Goal: Task Accomplishment & Management: Complete application form

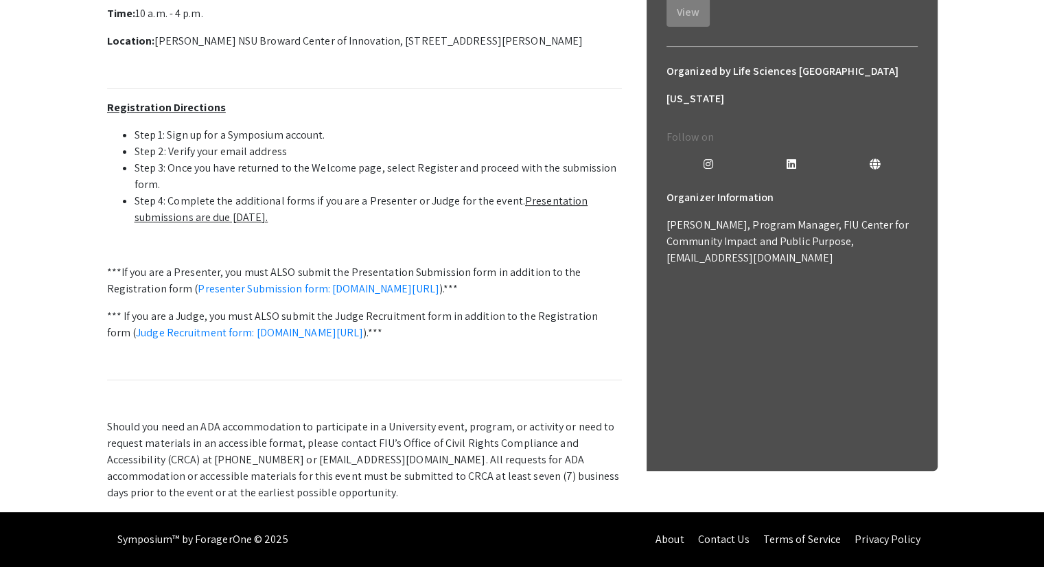
scroll to position [464, 0]
click at [527, 225] on u "Presentation submissions are due [DATE]." at bounding box center [362, 209] width 454 height 31
click at [284, 296] on link "Presenter Submission form: [DOMAIN_NAME][URL]" at bounding box center [319, 289] width 242 height 14
click at [275, 296] on link "Presenter Submission form: symposium.foragerone.com/lssfsymposium2025/submission" at bounding box center [319, 289] width 242 height 14
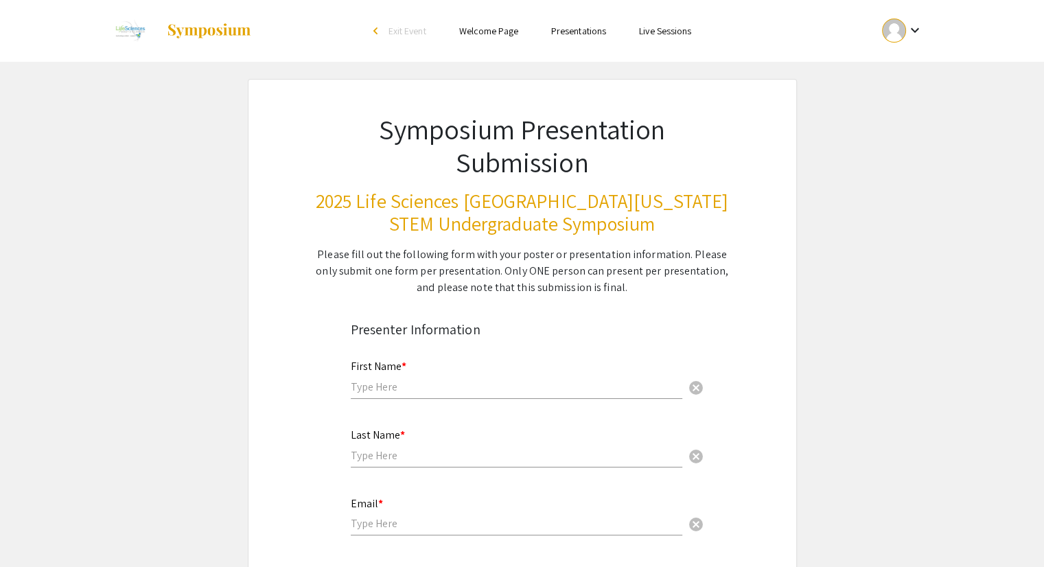
click at [430, 391] on input "text" at bounding box center [517, 387] width 332 height 14
type input "Kira"
type input "Parker"
type input "kiraparker1011@gmail.com"
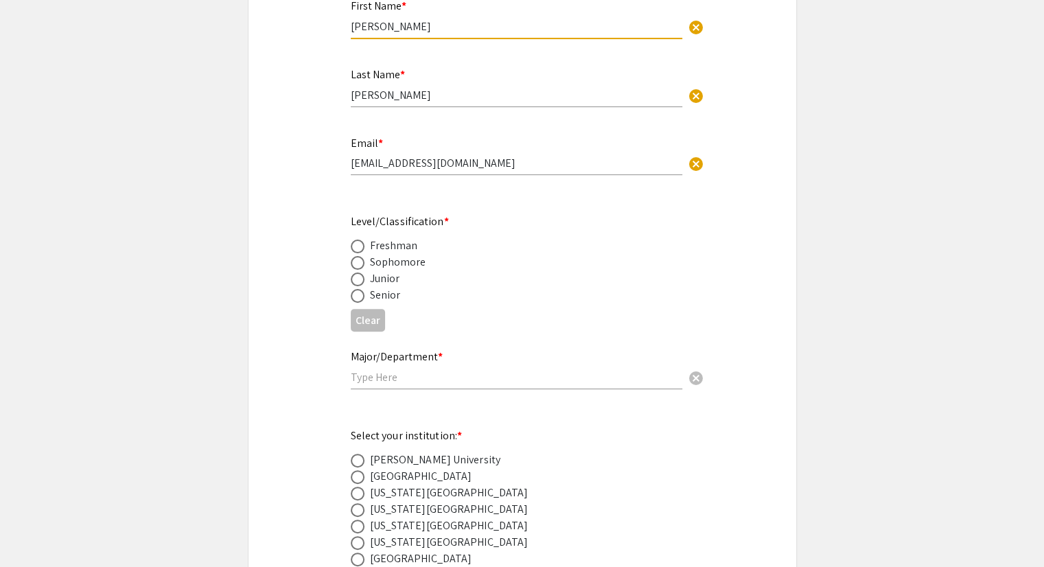
scroll to position [507, 0]
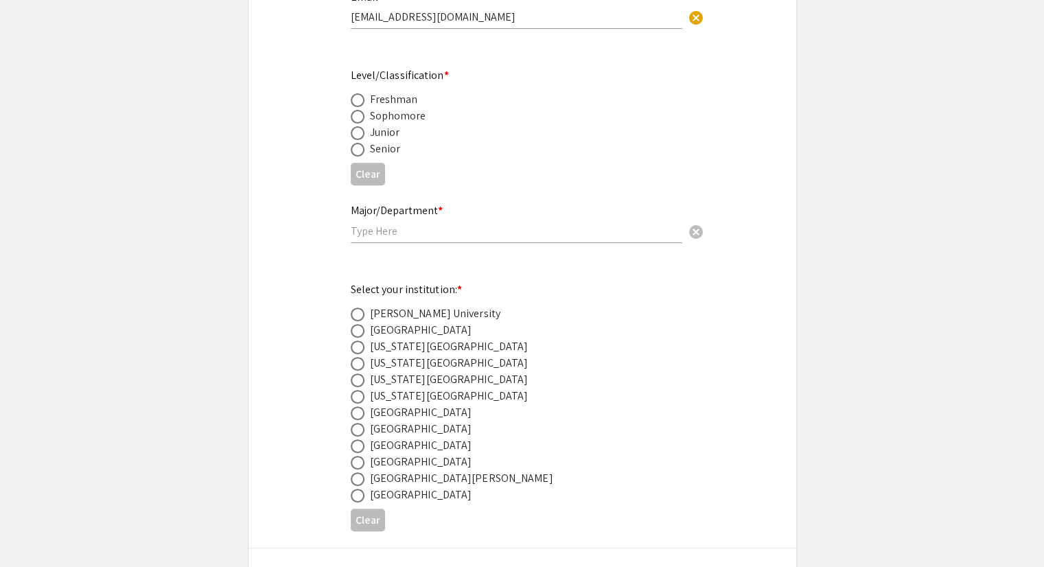
click at [360, 143] on span at bounding box center [358, 150] width 14 height 14
click at [360, 143] on input "radio" at bounding box center [358, 150] width 14 height 14
radio input "true"
click at [411, 235] on input "text" at bounding box center [517, 231] width 332 height 14
type input "Bioengineering"
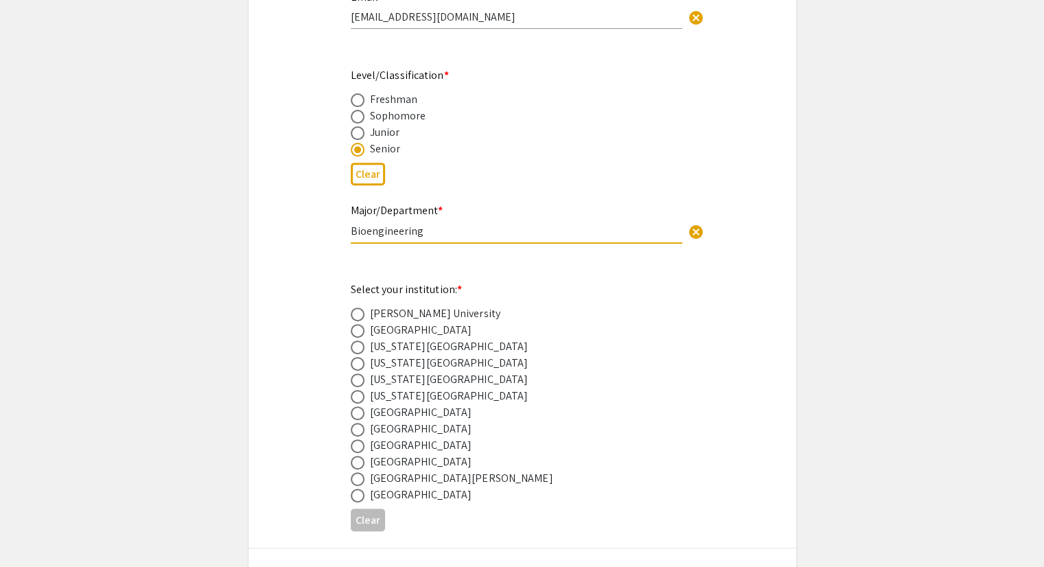
click at [389, 358] on div "Florida Gulf Coast University" at bounding box center [449, 363] width 159 height 16
click at [356, 362] on span at bounding box center [358, 364] width 14 height 14
click at [356, 362] on input "radio" at bounding box center [358, 364] width 14 height 14
radio input "true"
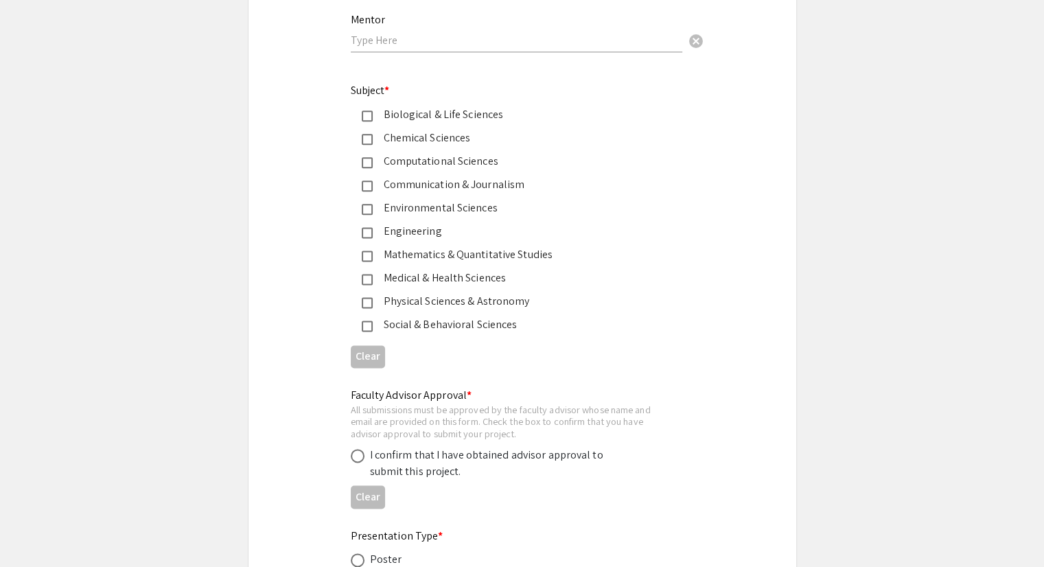
scroll to position [1879, 0]
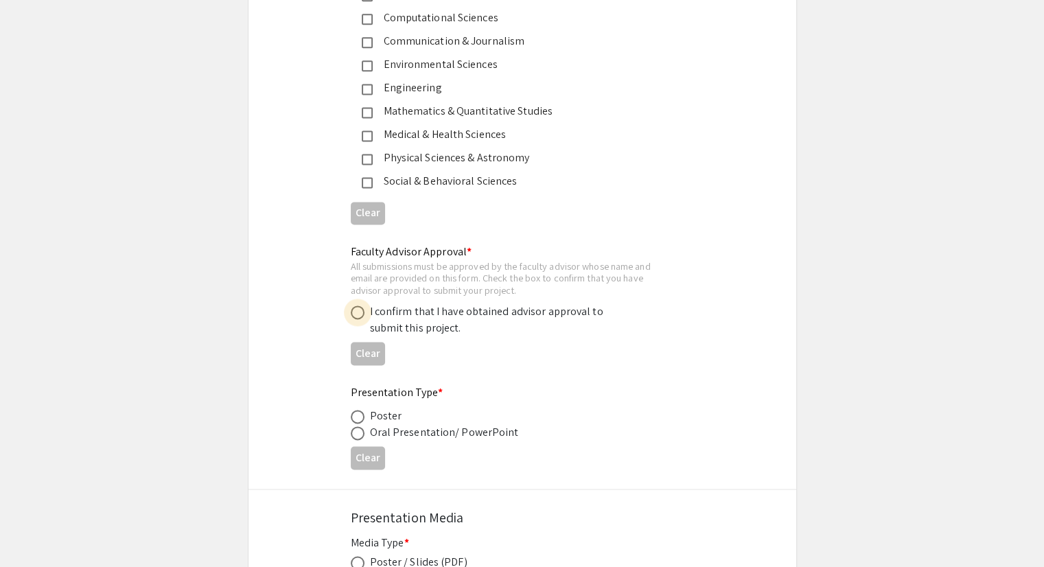
click at [351, 306] on span at bounding box center [358, 313] width 14 height 14
click at [351, 306] on input "radio" at bounding box center [358, 313] width 14 height 14
radio input "true"
click at [359, 410] on span at bounding box center [358, 417] width 14 height 14
click at [359, 410] on input "radio" at bounding box center [358, 417] width 14 height 14
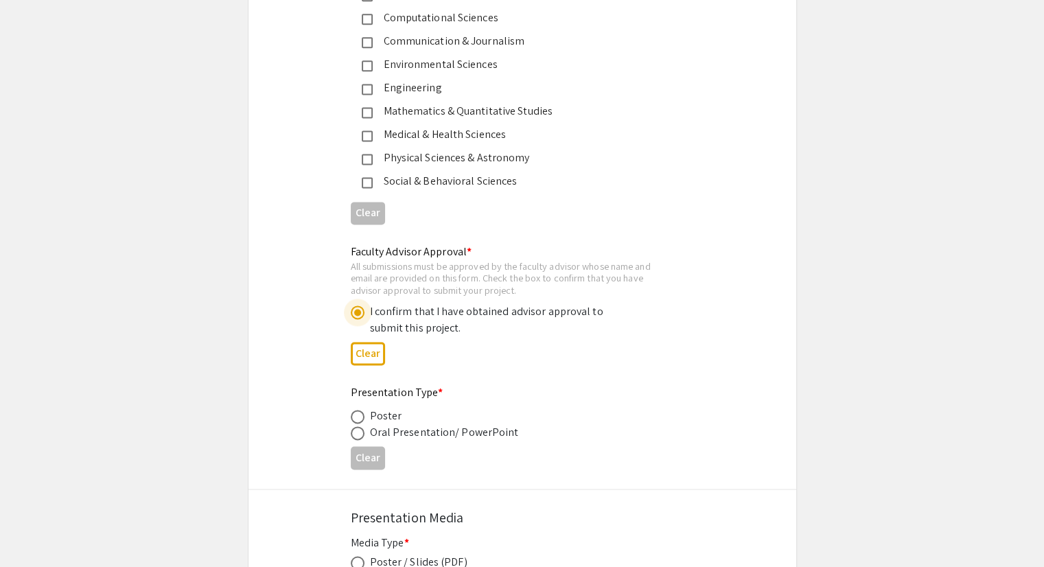
radio input "true"
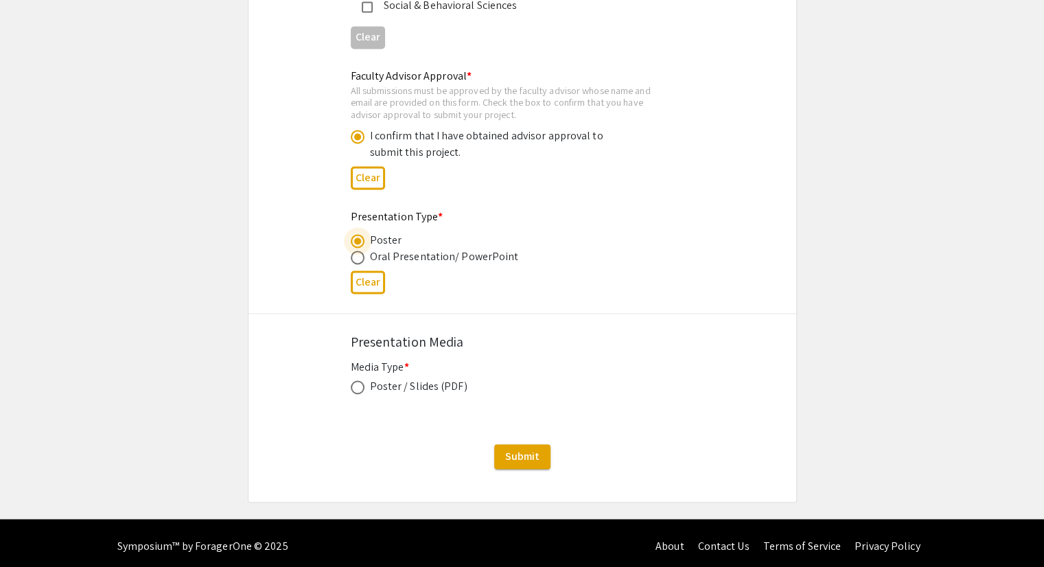
click at [360, 384] on span at bounding box center [358, 387] width 14 height 14
click at [360, 384] on input "radio" at bounding box center [358, 387] width 14 height 14
radio input "true"
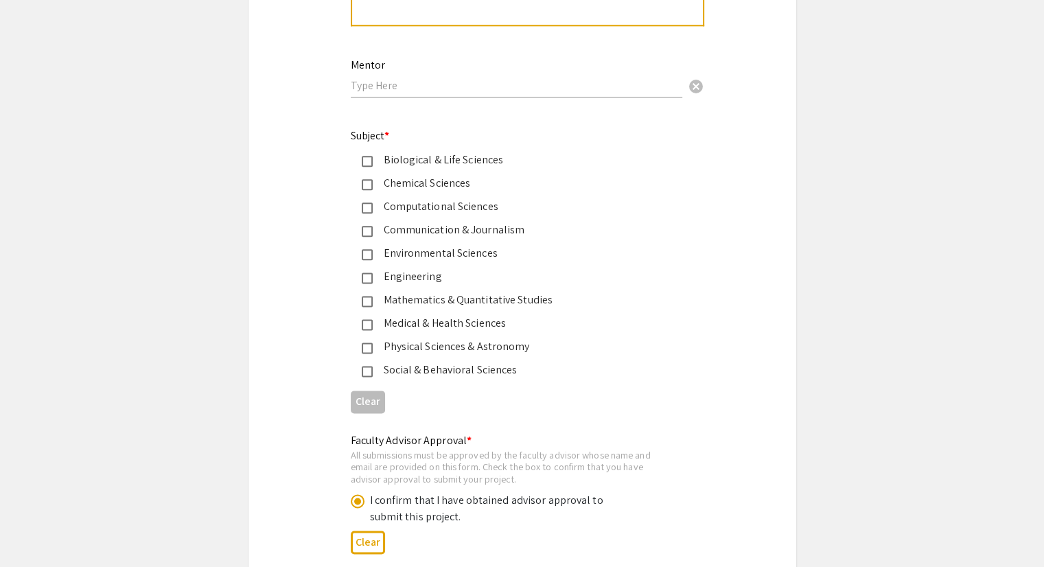
scroll to position [1695, 0]
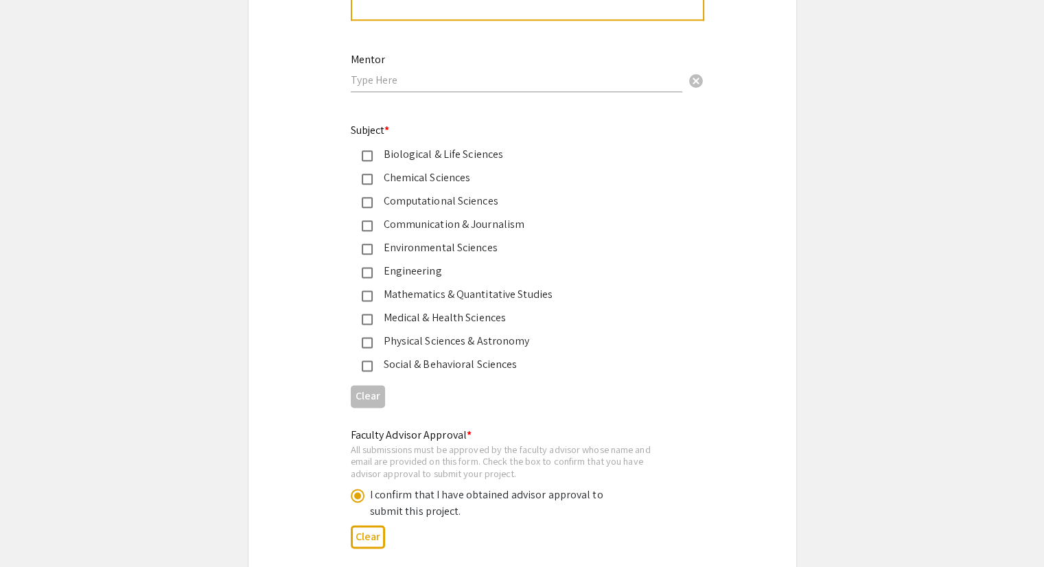
click at [388, 267] on div "Engineering" at bounding box center [517, 271] width 288 height 16
click at [415, 148] on div "Biological & Life Sciences" at bounding box center [517, 154] width 288 height 16
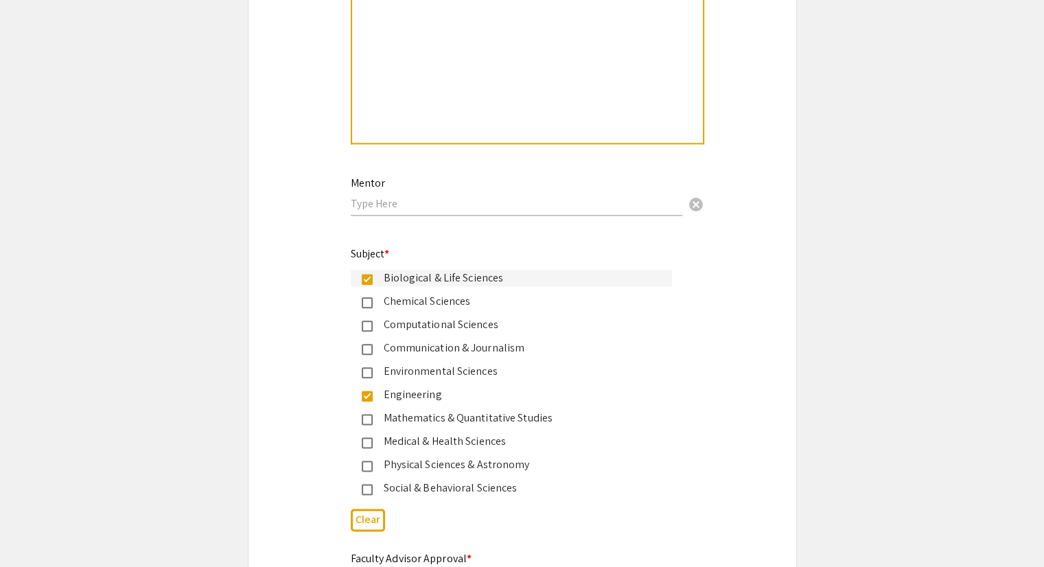
scroll to position [1563, 0]
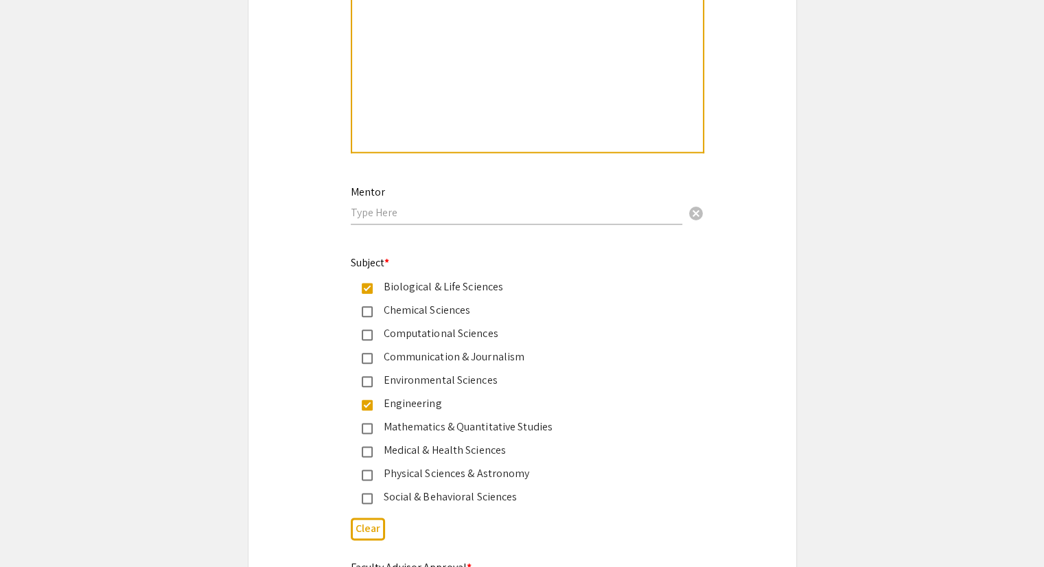
click at [496, 372] on div "Environmental Sciences" at bounding box center [517, 380] width 288 height 16
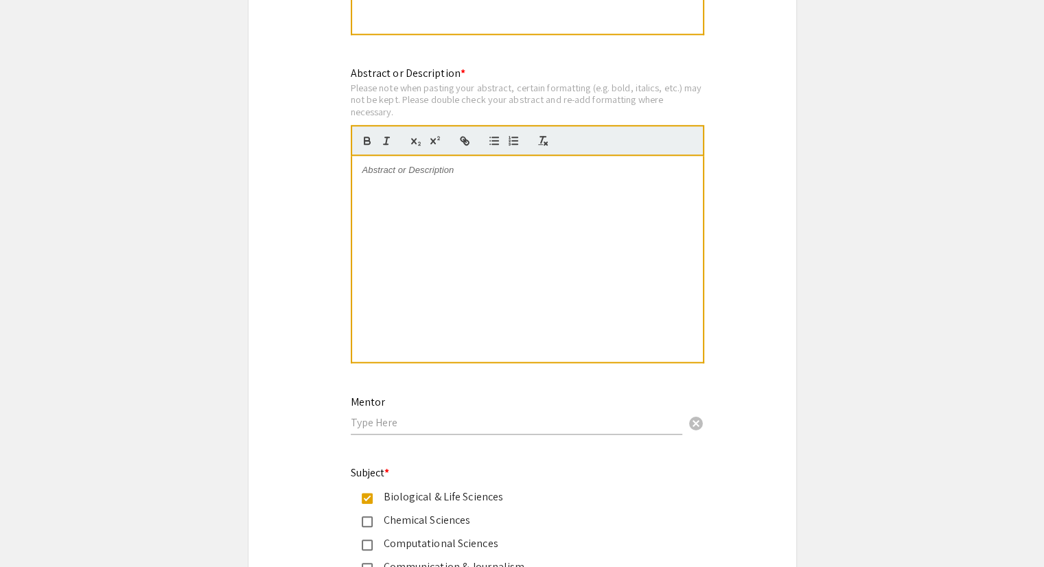
scroll to position [1355, 0]
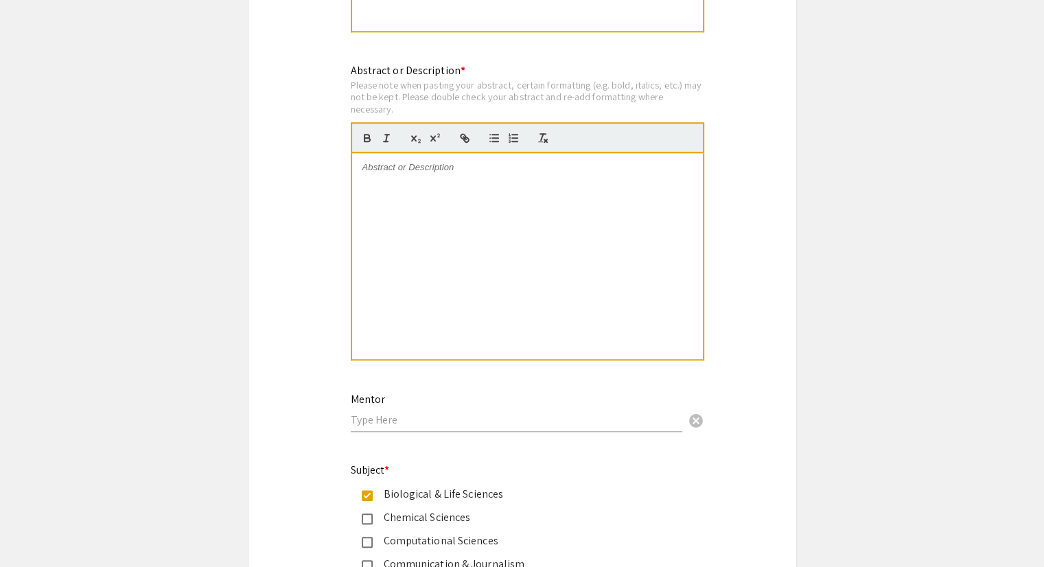
click at [455, 423] on div "Mentor cancel" at bounding box center [517, 406] width 332 height 52
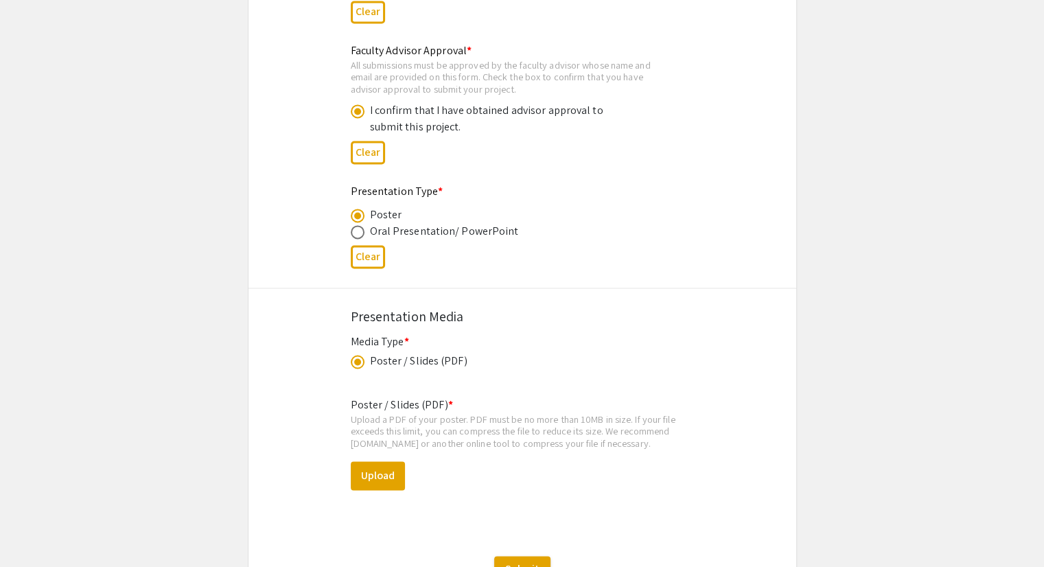
scroll to position [1445, 0]
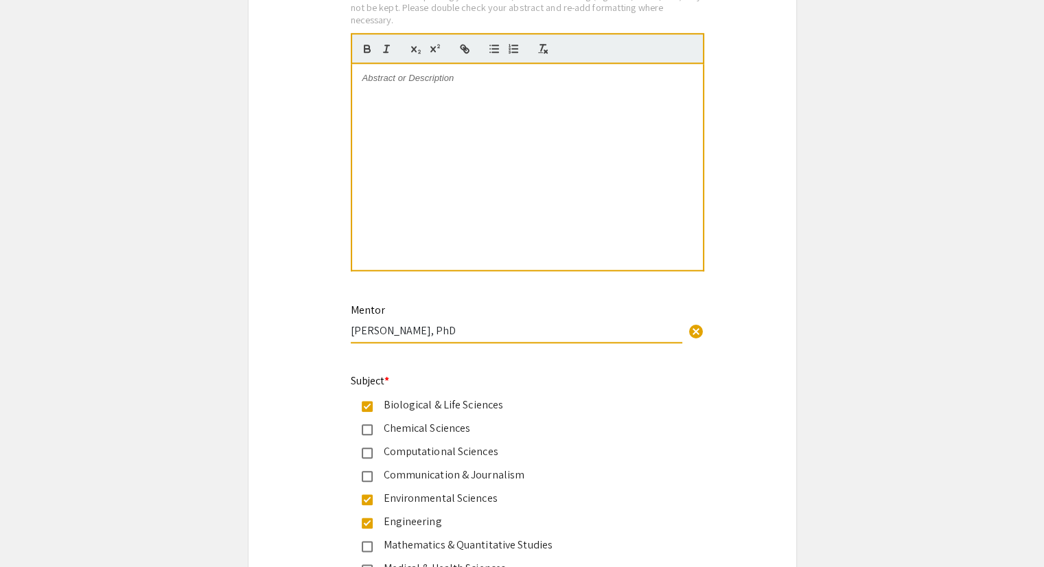
type input "Derek Lura, PhD"
click at [622, 376] on div "Subject * Biological & Life Sciences Chemical Sciences Computational Sciences C…" at bounding box center [511, 498] width 321 height 251
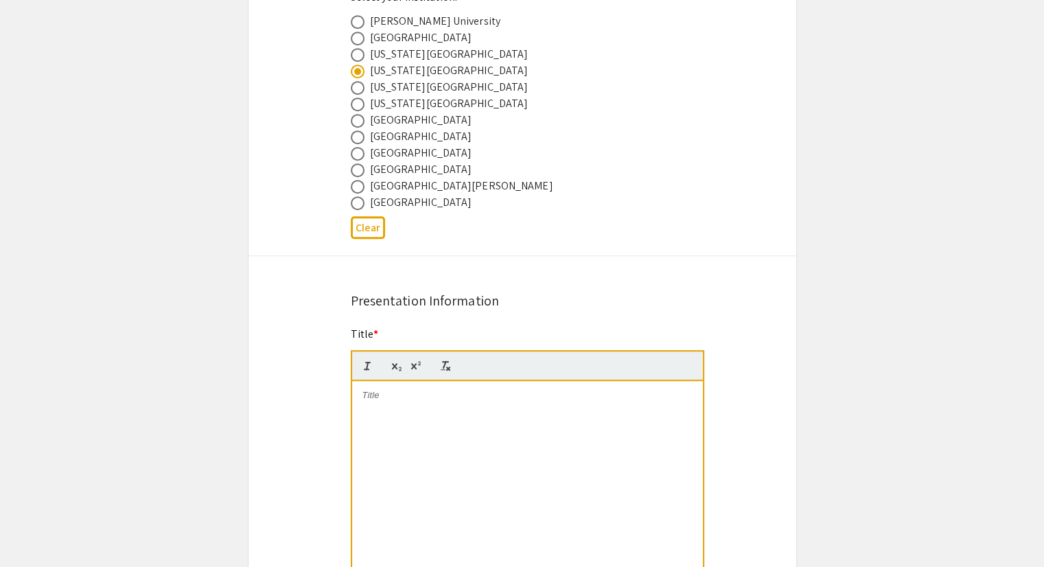
scroll to position [802, 0]
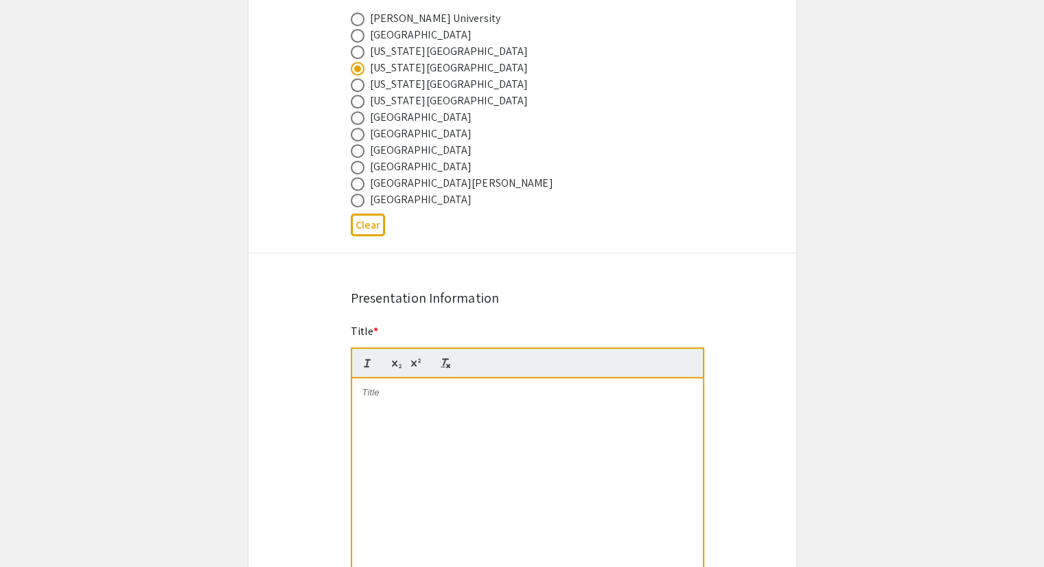
click at [368, 415] on div at bounding box center [527, 481] width 351 height 206
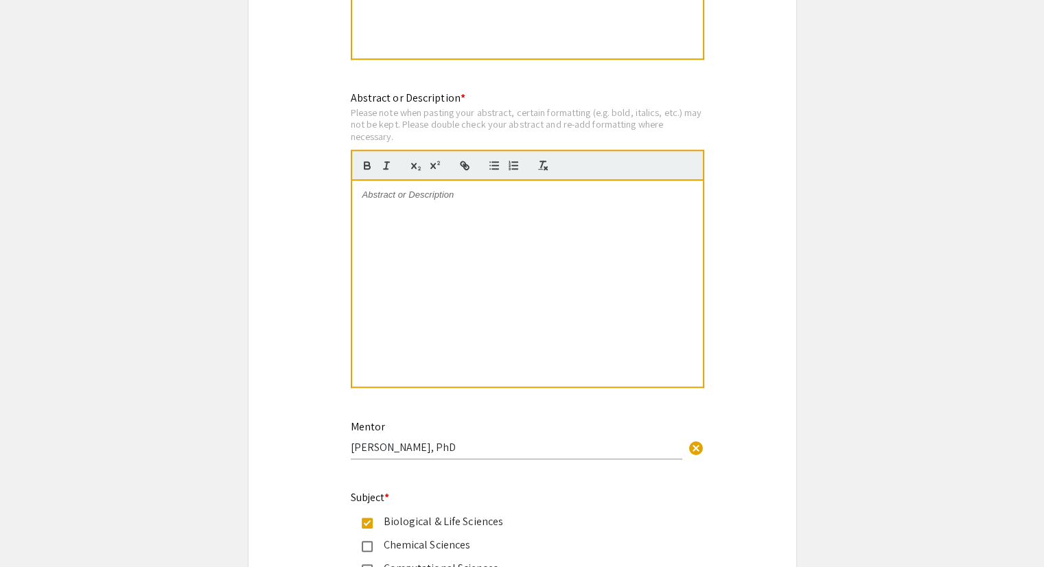
scroll to position [1423, 0]
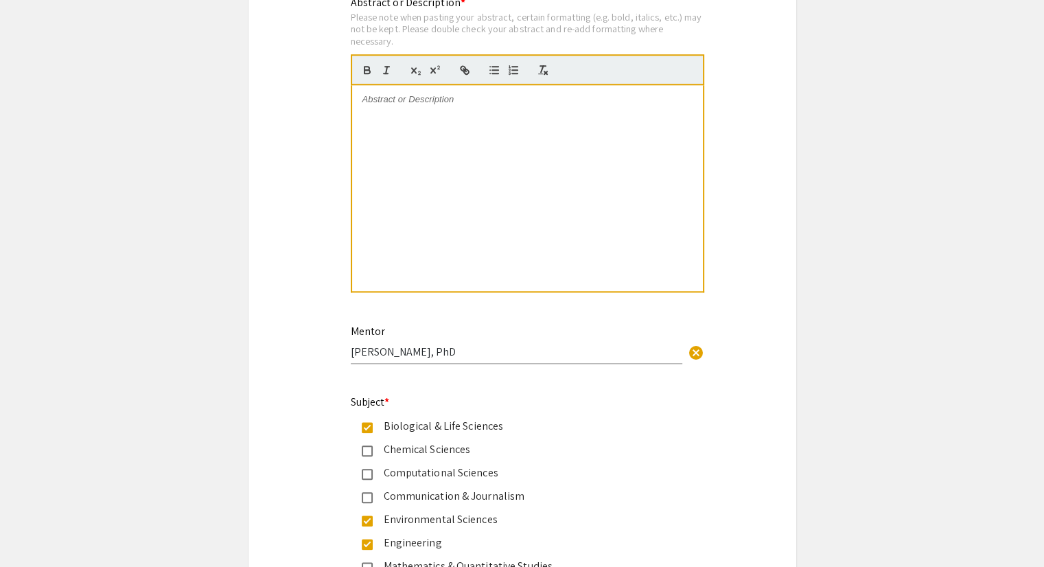
click at [411, 157] on div at bounding box center [527, 188] width 351 height 206
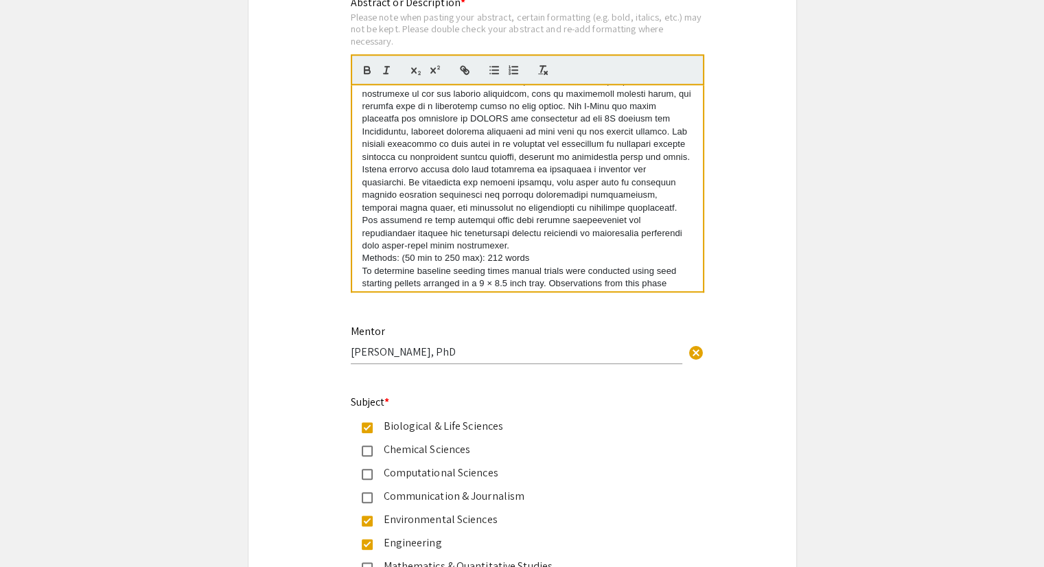
scroll to position [148, 0]
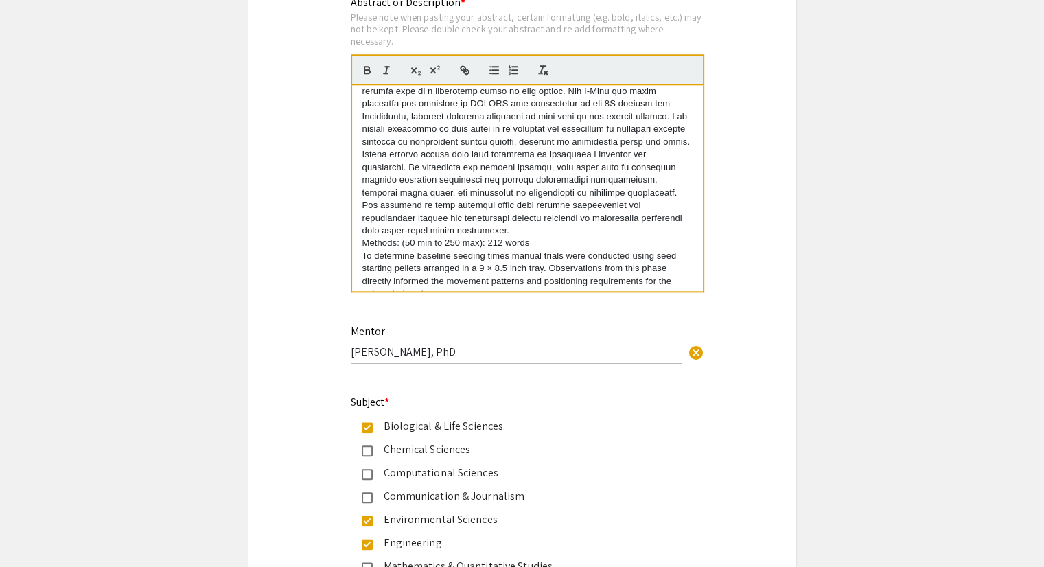
click at [560, 231] on p at bounding box center [528, 91] width 330 height 291
drag, startPoint x: 542, startPoint y: 252, endPoint x: 404, endPoint y: 251, distance: 138.7
click at [404, 251] on p "Methods: (50 min to 250 max): 212 words" at bounding box center [528, 256] width 330 height 12
click at [375, 212] on p at bounding box center [528, 91] width 330 height 291
click at [367, 214] on p at bounding box center [528, 91] width 330 height 291
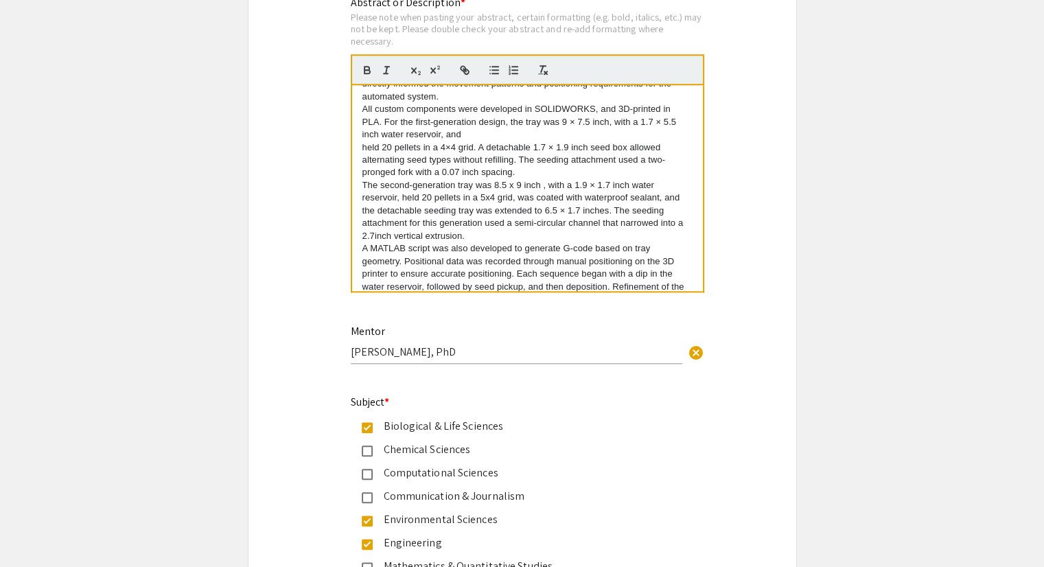
scroll to position [286, 0]
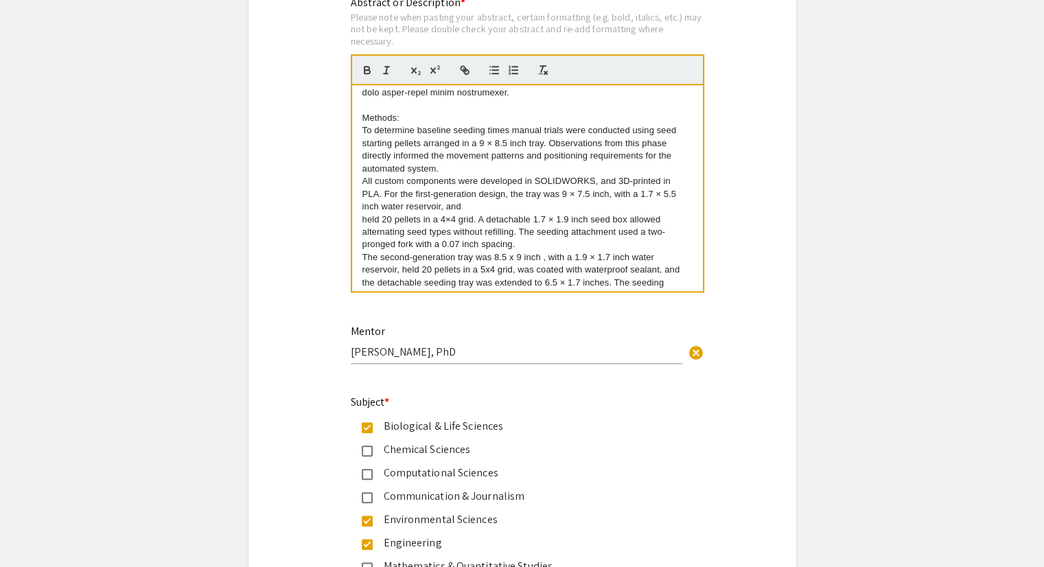
click at [360, 179] on div "Methods: To determine baseline seeding times manual trials were conducted using…" at bounding box center [527, 188] width 351 height 206
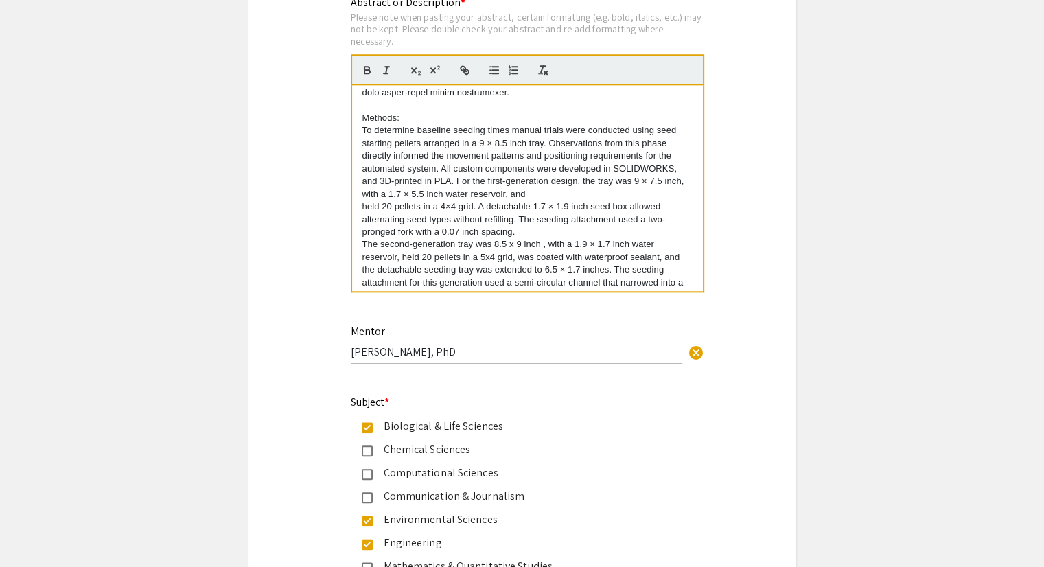
click at [363, 204] on p "held 20 pellets in a 4×4 grid. A detachable 1.7 × 1.9 inch seed box allowed alt…" at bounding box center [528, 219] width 330 height 38
click at [360, 240] on div "Methods: To determine baseline seeding times manual trials were conducted using…" at bounding box center [527, 188] width 351 height 206
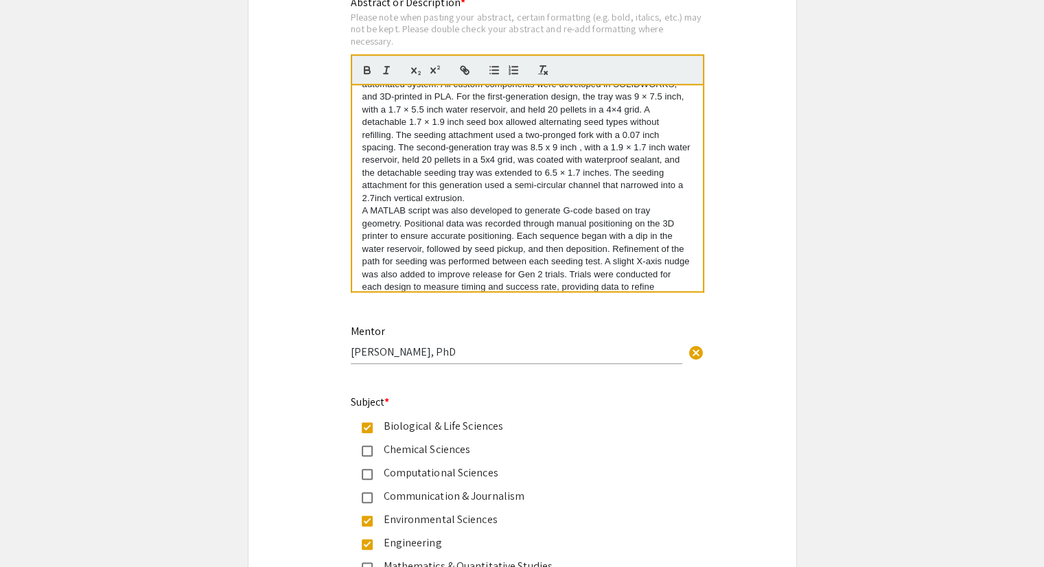
scroll to position [373, 0]
click at [360, 206] on div "Methods: To determine baseline seeding times manual trials were conducted using…" at bounding box center [527, 188] width 351 height 206
click at [554, 192] on p "To determine baseline seeding times manual trials were conducted using seed sta…" at bounding box center [528, 119] width 330 height 165
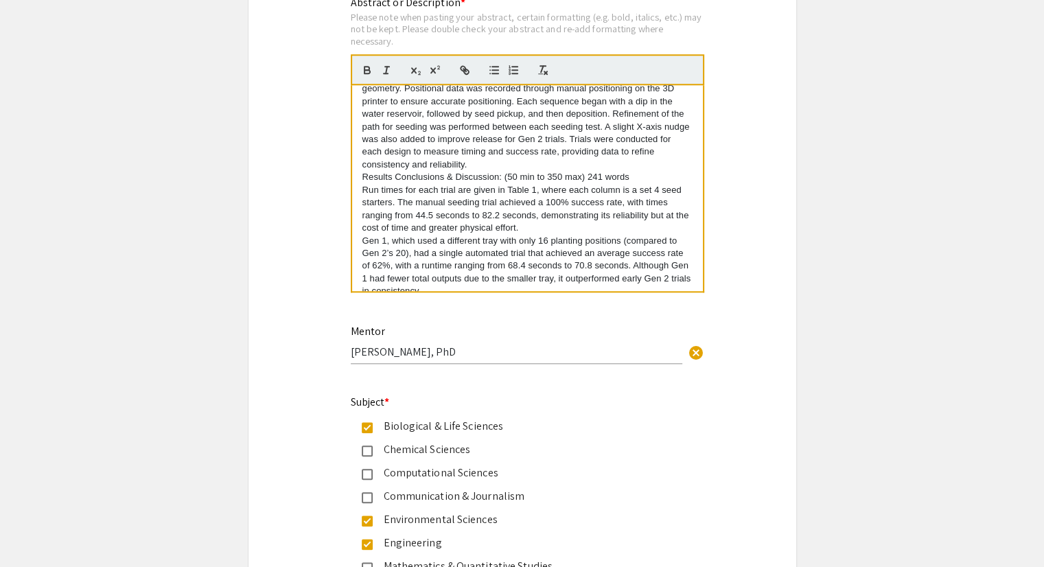
scroll to position [553, 0]
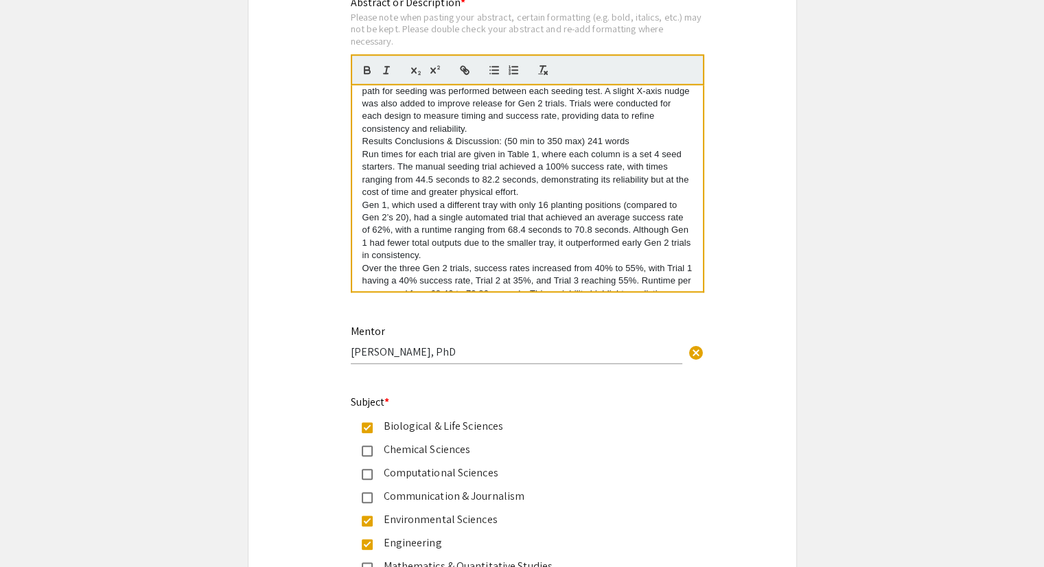
click at [544, 121] on p "A MATLAB script was also developed to generate G-code based on tray geometry. P…" at bounding box center [528, 85] width 330 height 102
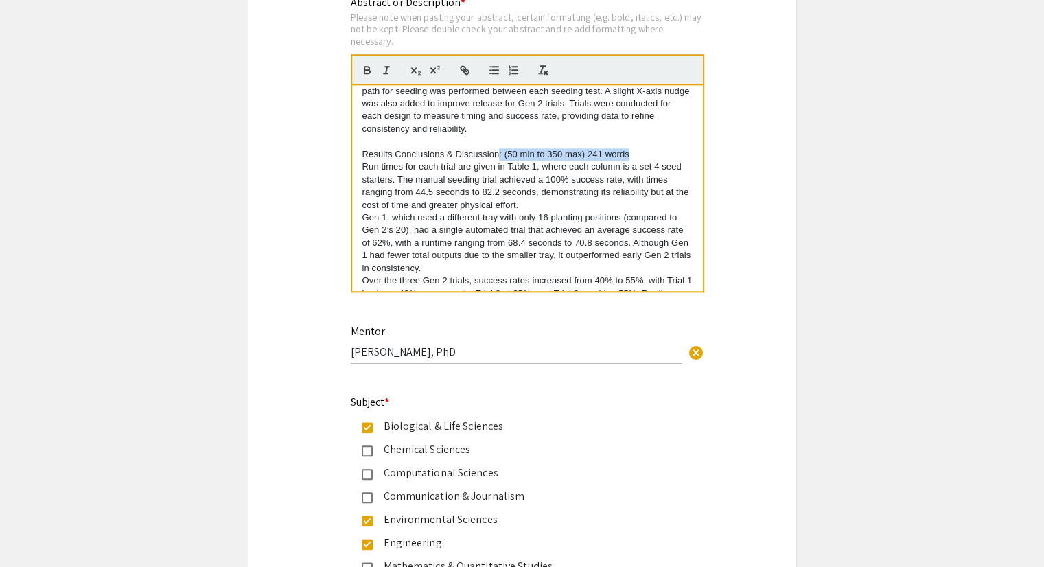
drag, startPoint x: 632, startPoint y: 150, endPoint x: 497, endPoint y: 146, distance: 135.3
click at [497, 148] on p "Results Conclusions & Discussion: (50 min to 350 max) 241 words" at bounding box center [528, 154] width 330 height 12
click at [358, 216] on div "Methods: To determine baseline seeding times manual trials were conducted using…" at bounding box center [527, 188] width 351 height 206
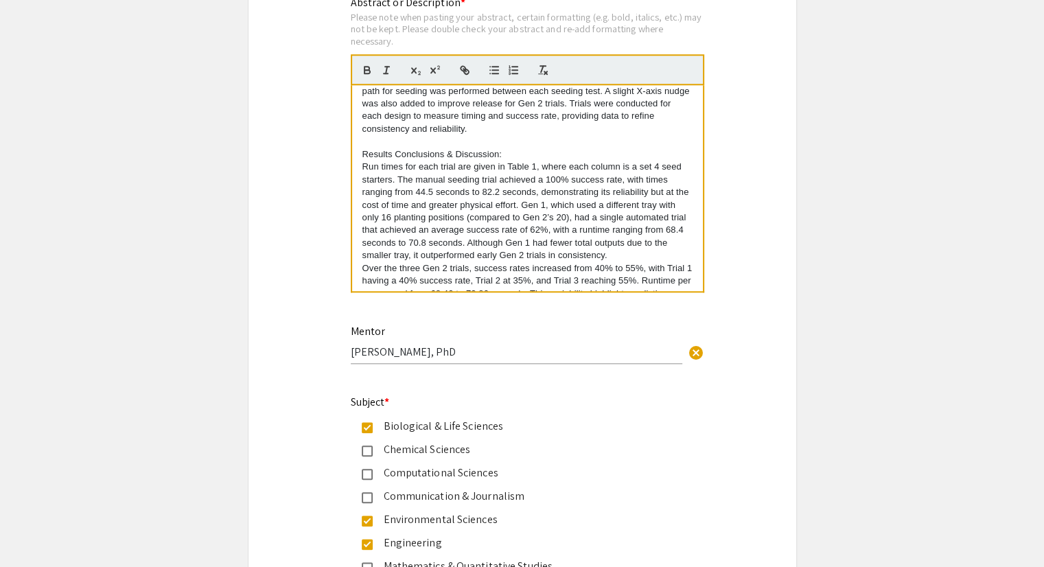
click at [420, 262] on p "Run times for each trial are given in Table 1, where each column is a set 4 see…" at bounding box center [528, 212] width 330 height 102
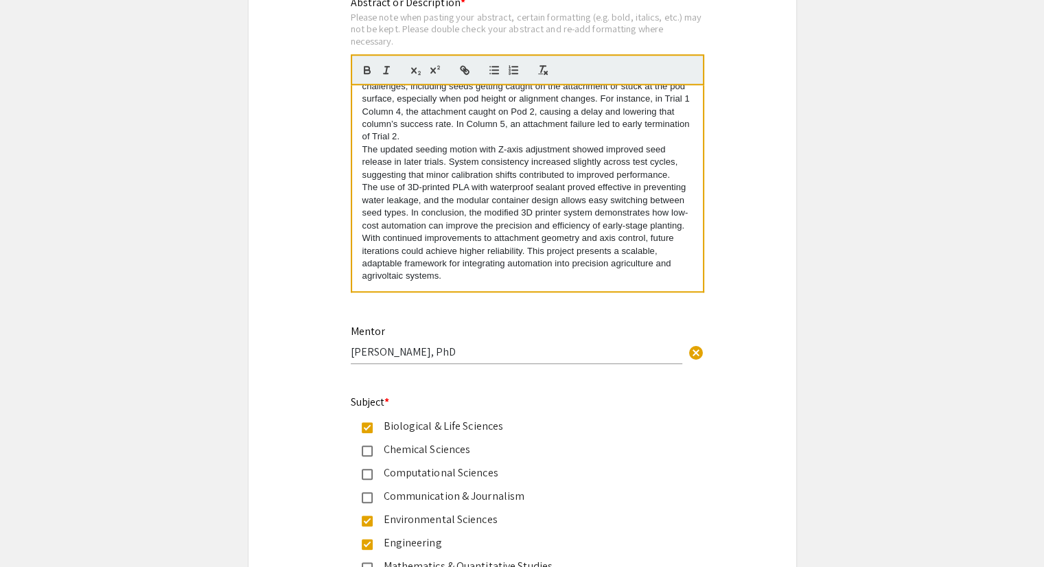
scroll to position [799, 0]
click at [499, 135] on p "Over the three Gen 2 trials, success rates increased from 40% to 55%, with Tria…" at bounding box center [528, 93] width 330 height 102
click at [483, 277] on p "The use of 3D-printed PLA with waterproof sealant proved effective in preventin…" at bounding box center [528, 233] width 330 height 102
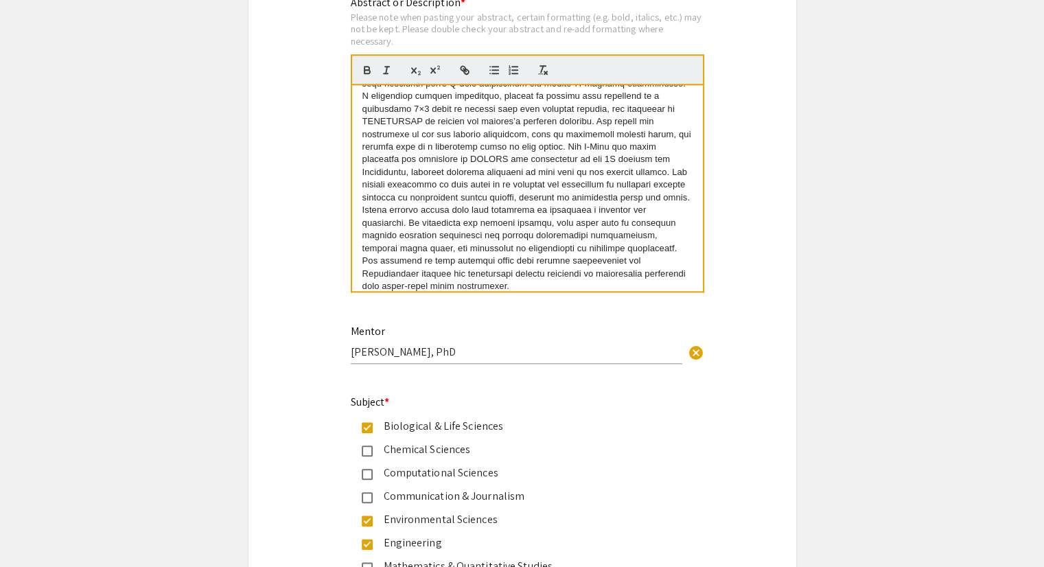
scroll to position [104, 0]
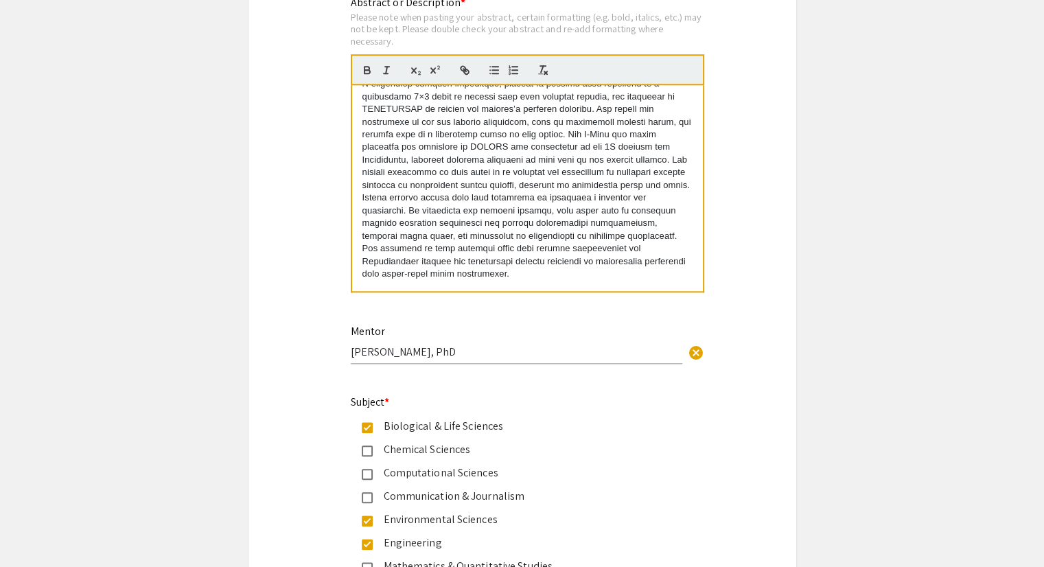
click at [371, 259] on p at bounding box center [528, 134] width 330 height 291
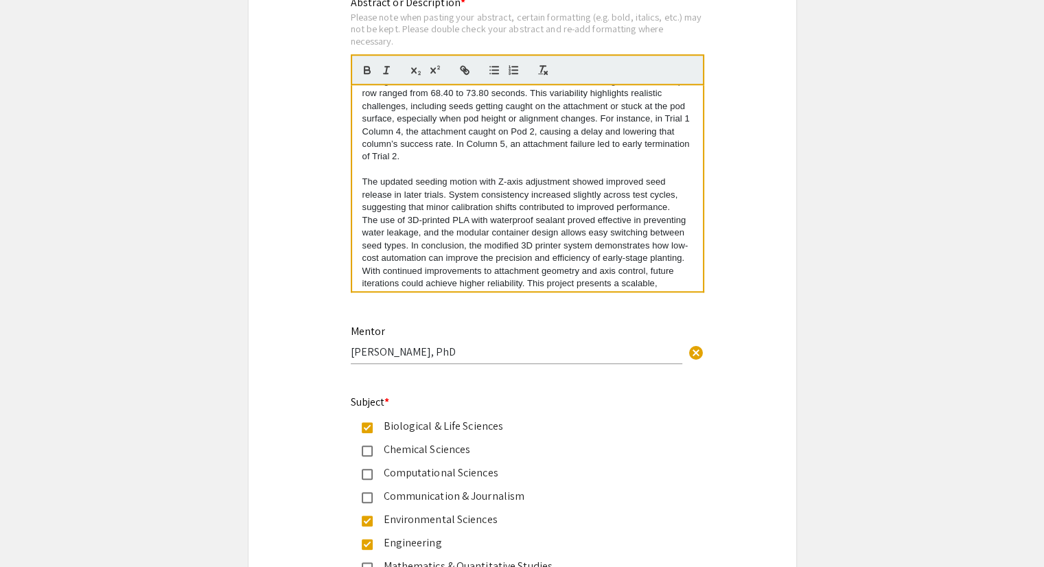
scroll to position [811, 0]
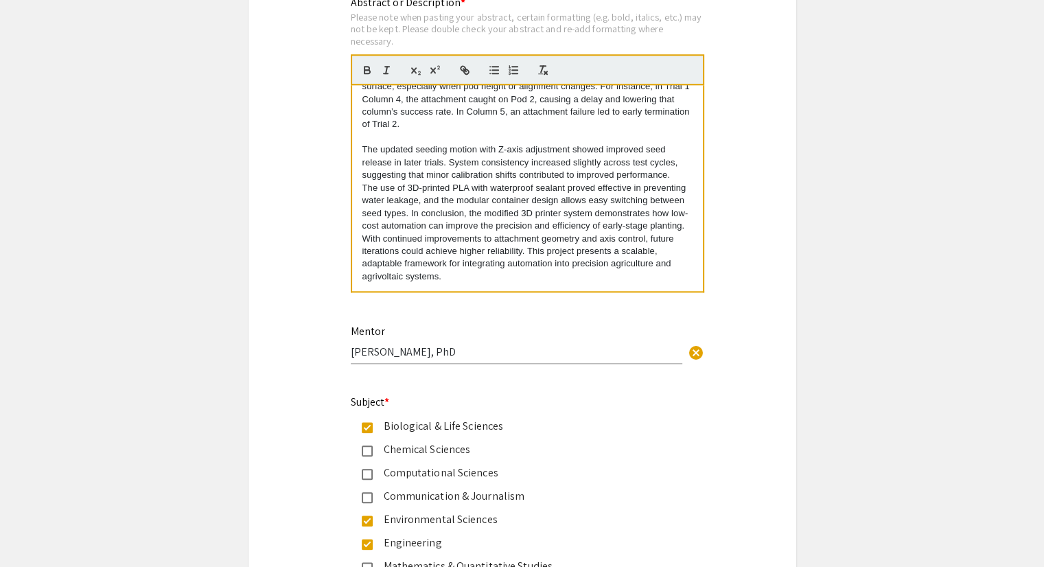
click at [682, 171] on div "Methods: To determine baseline seeding times manual trials were conducted using…" at bounding box center [527, 188] width 351 height 206
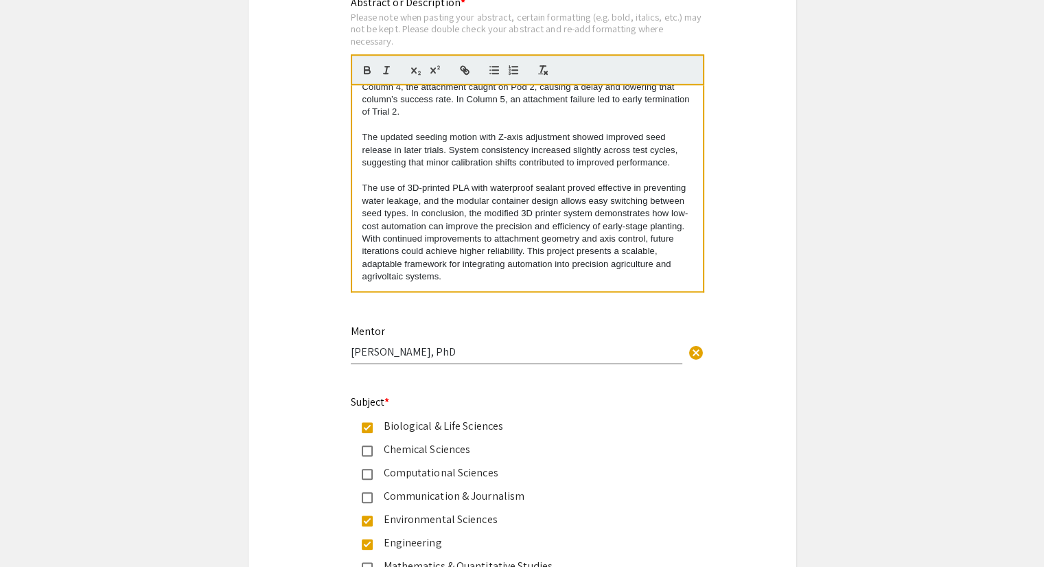
click at [356, 139] on div "Methods: To determine baseline seeding times manual trials were conducted using…" at bounding box center [527, 188] width 351 height 206
click at [360, 146] on div "Methods: To determine baseline seeding times manual trials were conducted using…" at bounding box center [527, 188] width 351 height 206
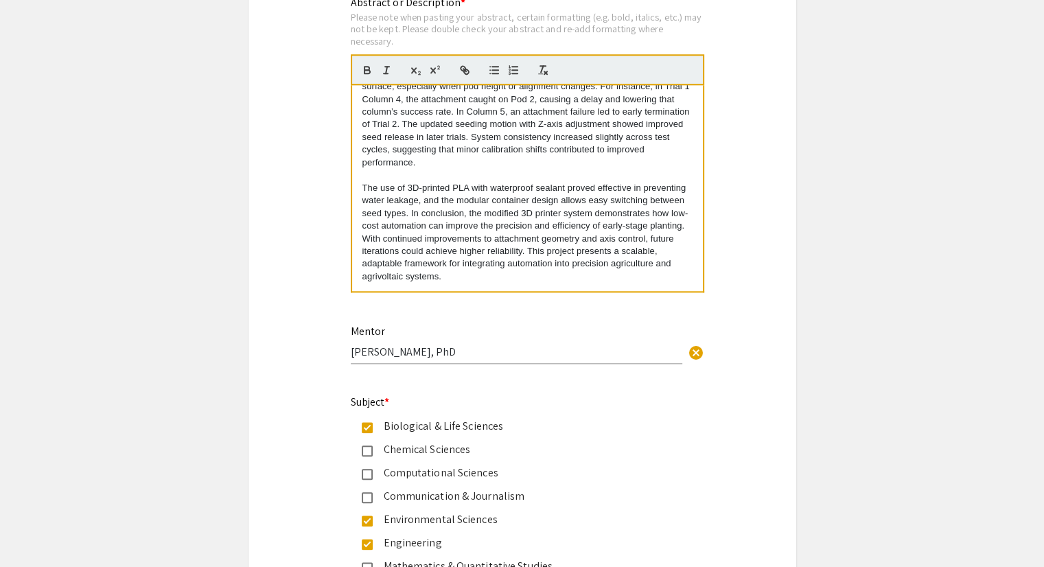
click at [363, 186] on p "The use of 3D-printed PLA with waterproof sealant proved effective in preventin…" at bounding box center [528, 233] width 330 height 102
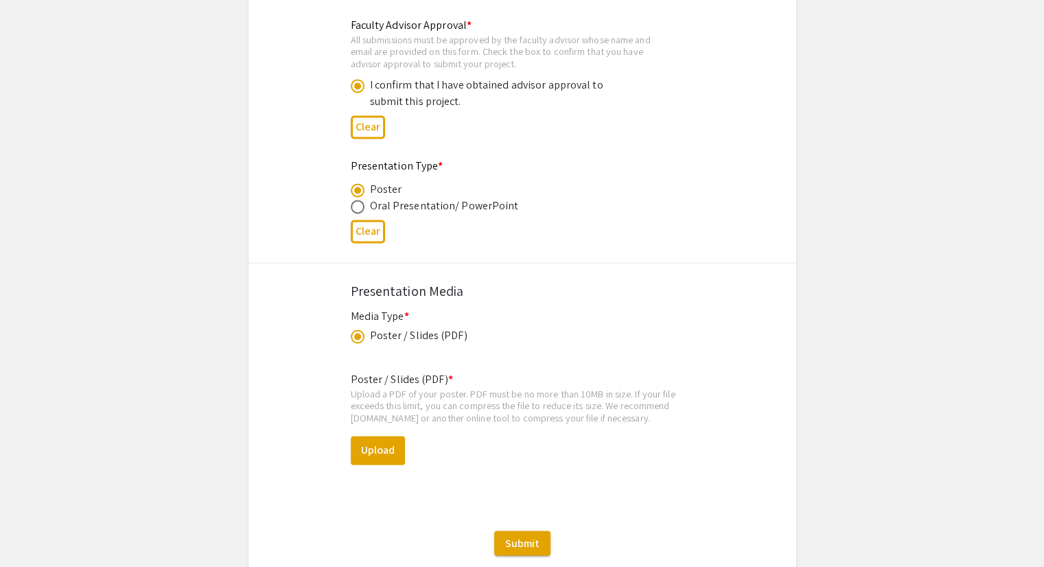
scroll to position [2192, 0]
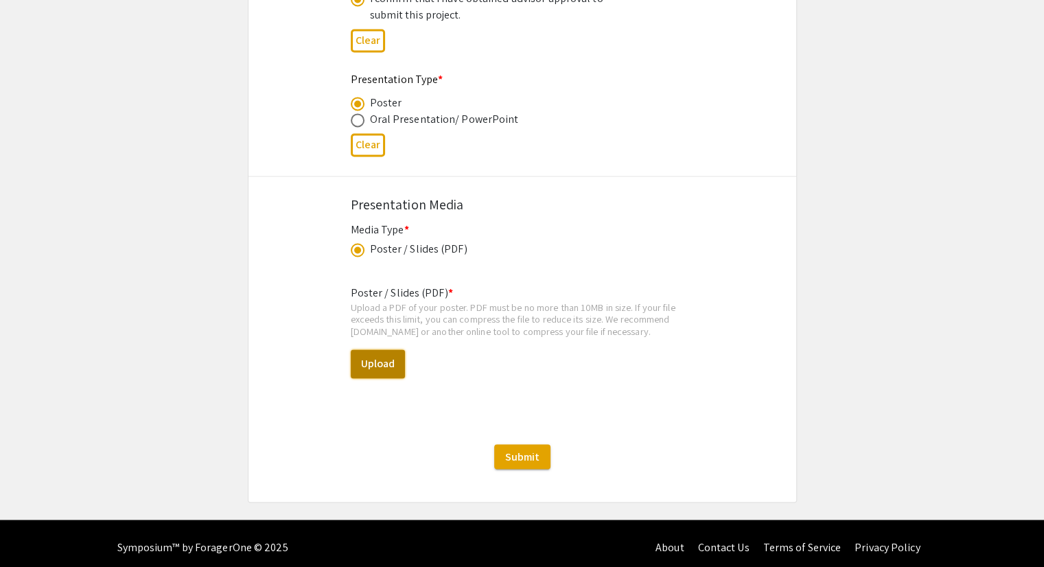
click at [379, 355] on button "Upload" at bounding box center [378, 363] width 54 height 29
click at [384, 360] on button "Upload" at bounding box center [378, 363] width 54 height 29
click at [393, 356] on button "Upload" at bounding box center [378, 363] width 54 height 29
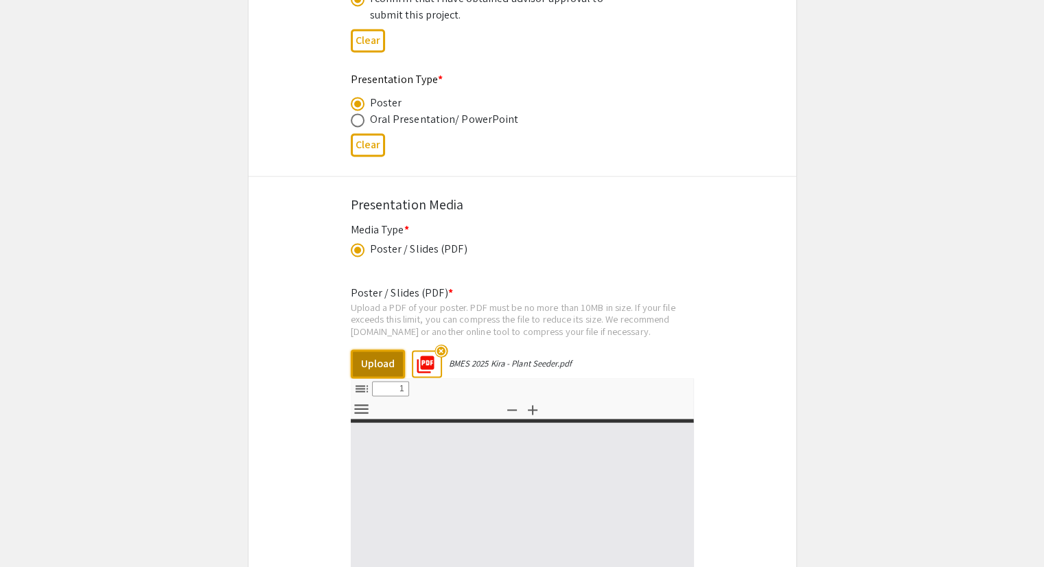
select select "custom"
type input "0"
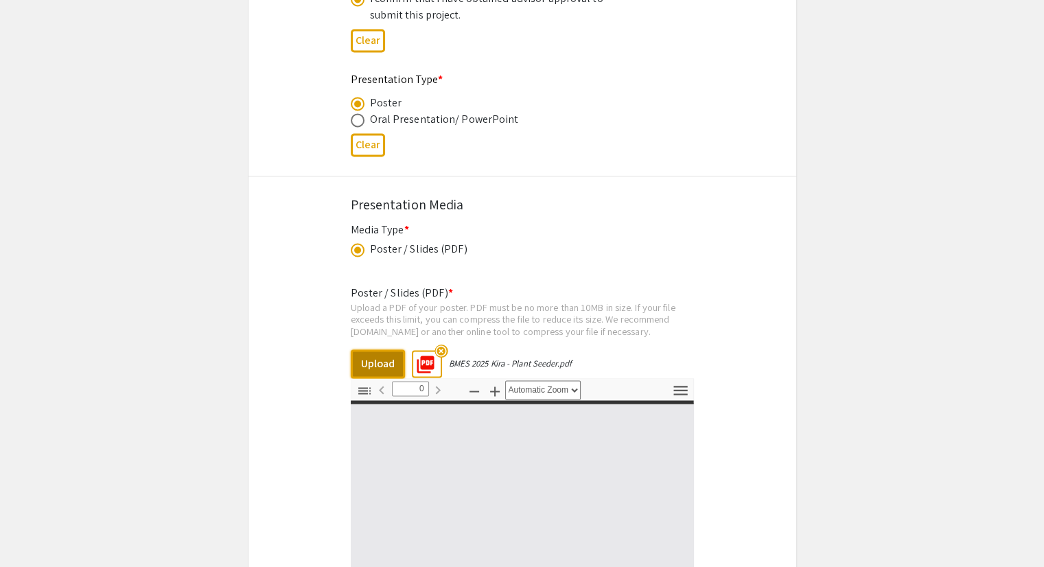
select select "custom"
type input "1"
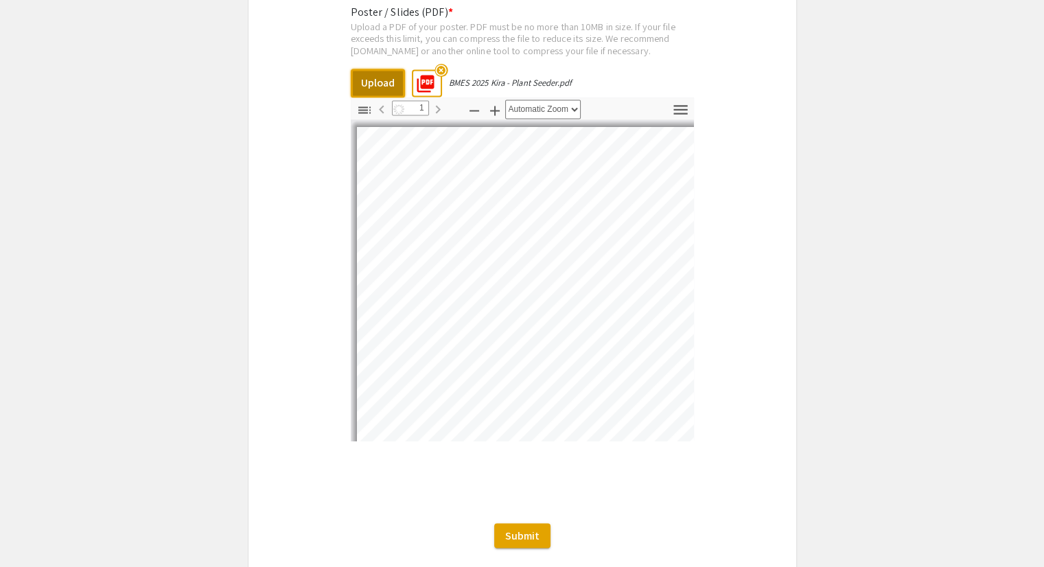
select select "auto"
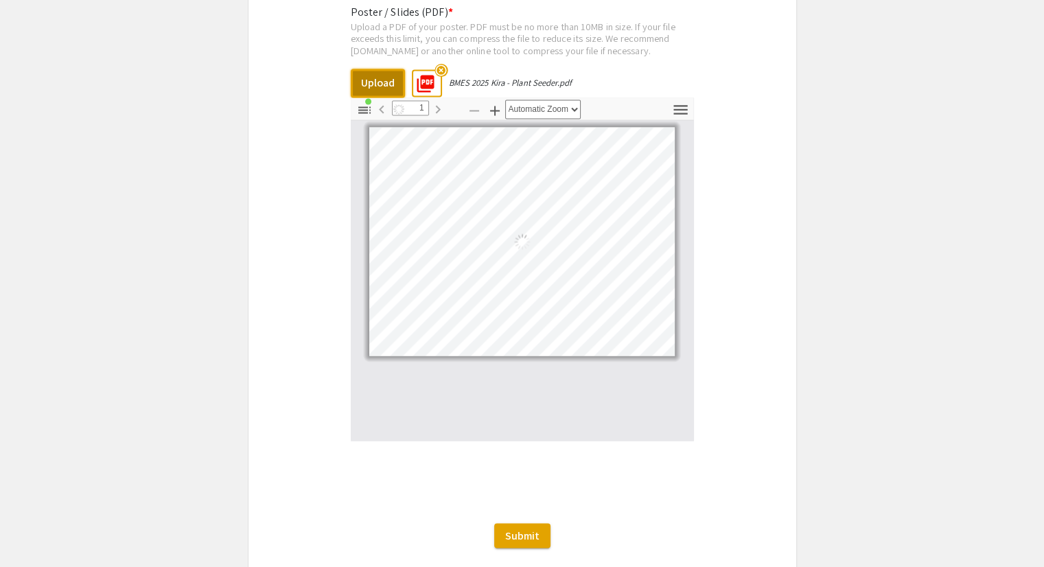
scroll to position [2469, 0]
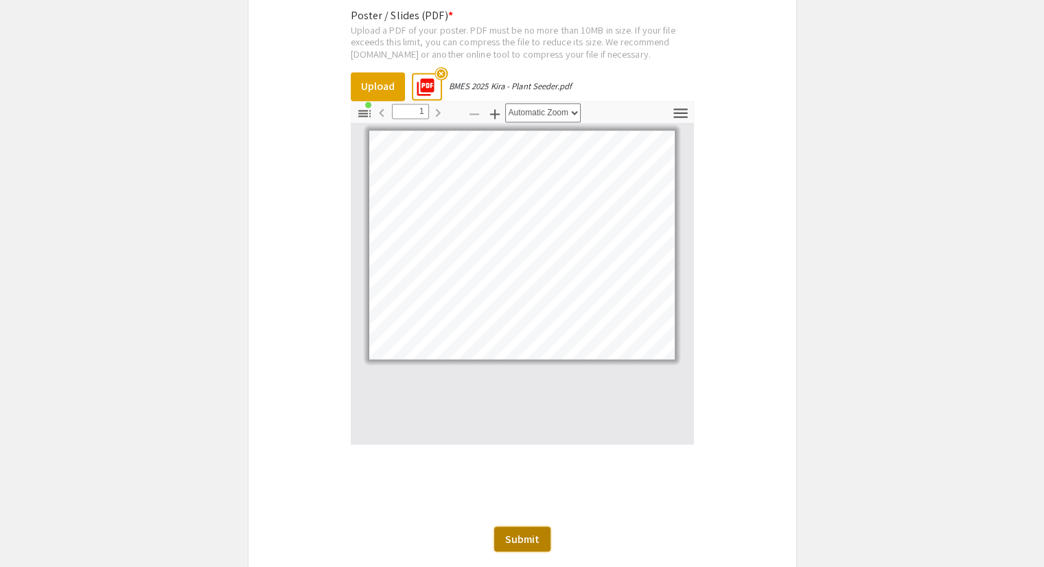
click at [520, 531] on span "Submit" at bounding box center [522, 538] width 34 height 14
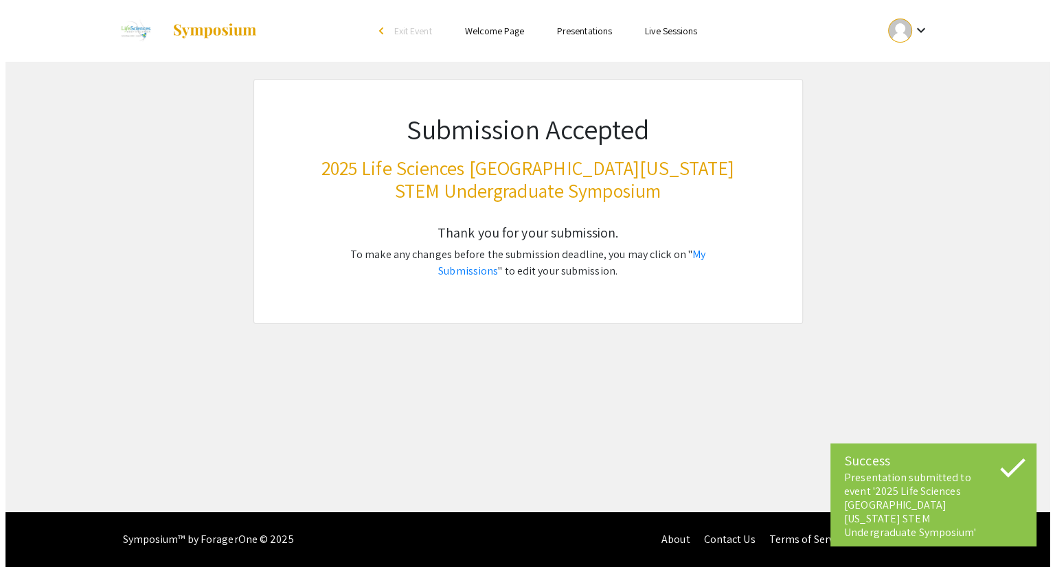
scroll to position [0, 0]
click at [696, 254] on link "My Submissions" at bounding box center [571, 262] width 267 height 31
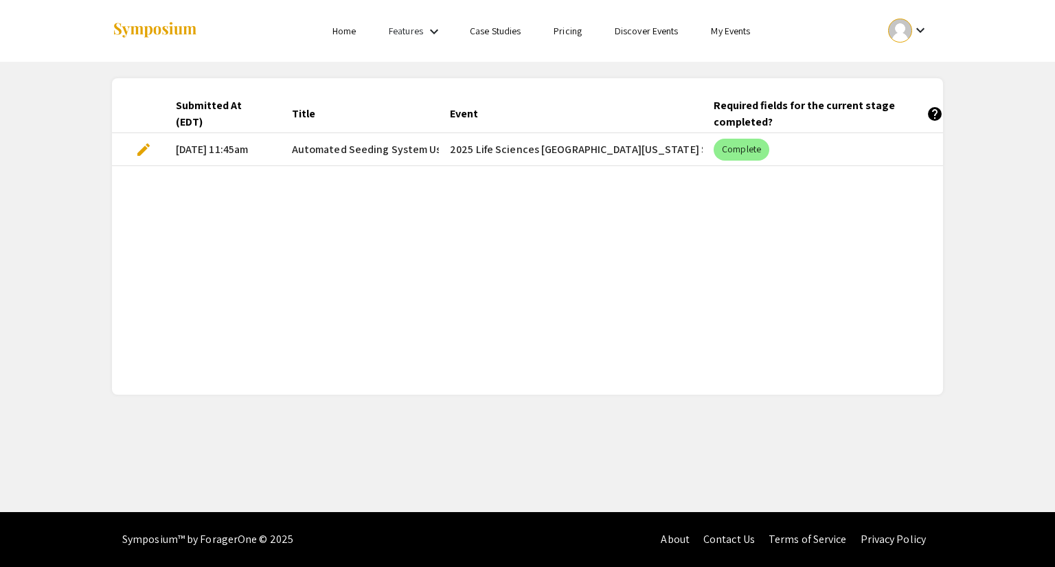
scroll to position [0, 69]
click at [744, 155] on mat-chip "Complete" at bounding box center [741, 150] width 56 height 22
click at [533, 138] on mat-cell "2025 Life Sciences [GEOGRAPHIC_DATA][US_STATE] STEM Undergraduate Symposium" at bounding box center [571, 149] width 264 height 33
click at [986, 328] on app-my-submissions "Submitted At (EDT) Title Event Required fields for the current stage completed?…" at bounding box center [527, 228] width 1055 height 333
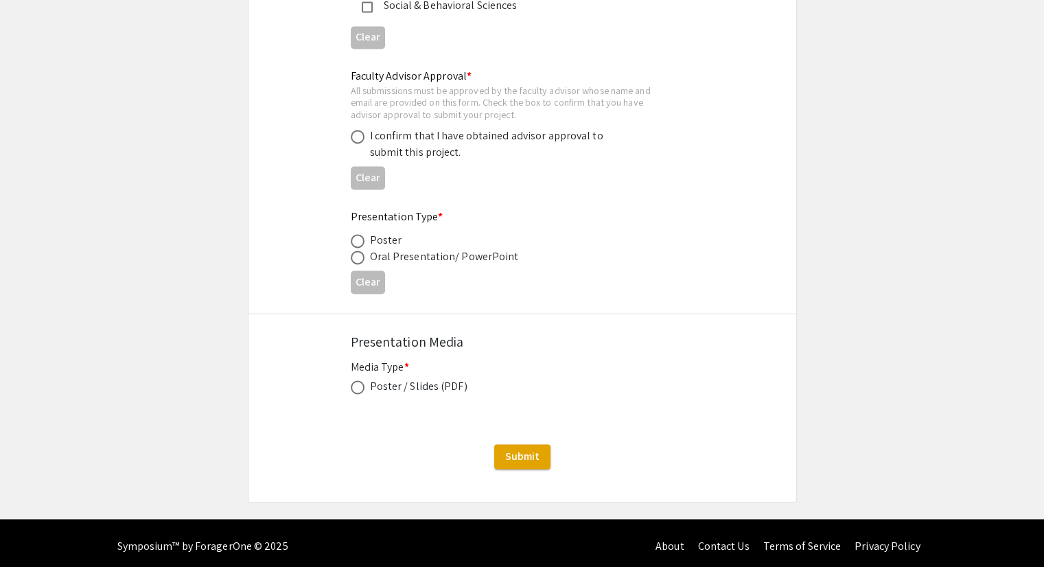
scroll to position [2054, 0]
